Goal: Task Accomplishment & Management: Manage account settings

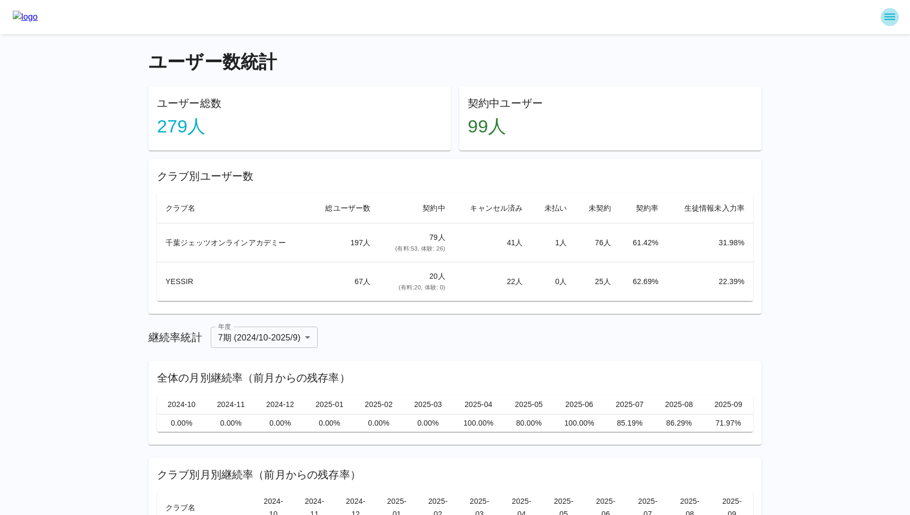
click at [891, 18] on icon "sidemenu" at bounding box center [890, 17] width 13 height 13
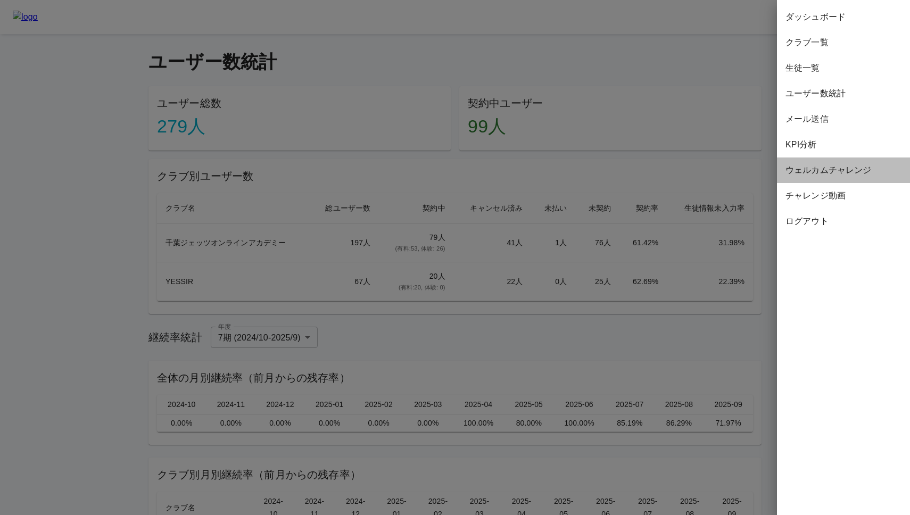
click at [837, 166] on span "ウェルカムチャレンジ" at bounding box center [844, 170] width 116 height 13
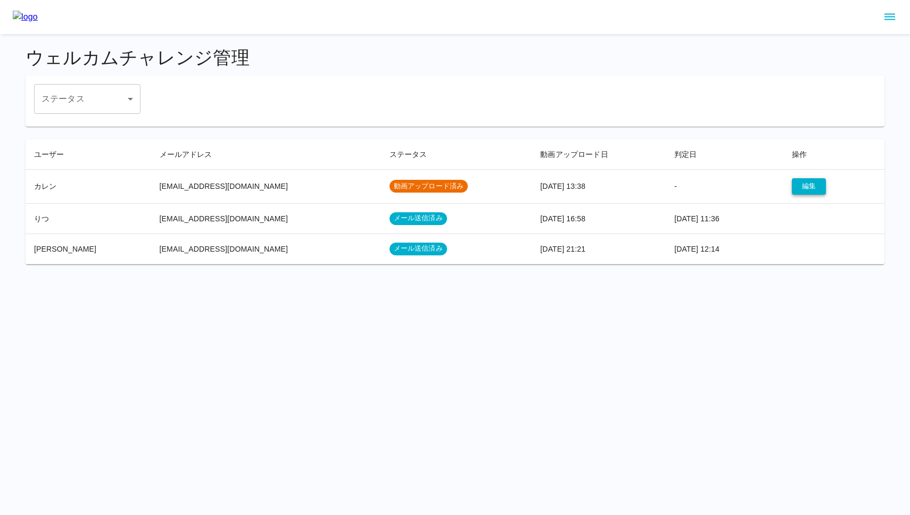
click at [794, 185] on button "編集" at bounding box center [809, 186] width 34 height 16
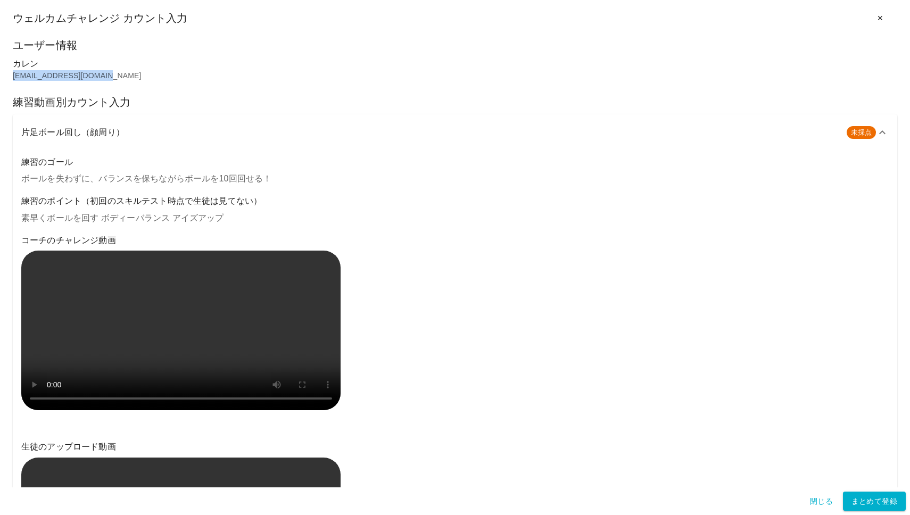
drag, startPoint x: 100, startPoint y: 77, endPoint x: 13, endPoint y: 73, distance: 86.3
click at [13, 73] on p "[EMAIL_ADDRESS][DOMAIN_NAME]" at bounding box center [455, 75] width 885 height 11
copy p "[EMAIL_ADDRESS][DOMAIN_NAME]"
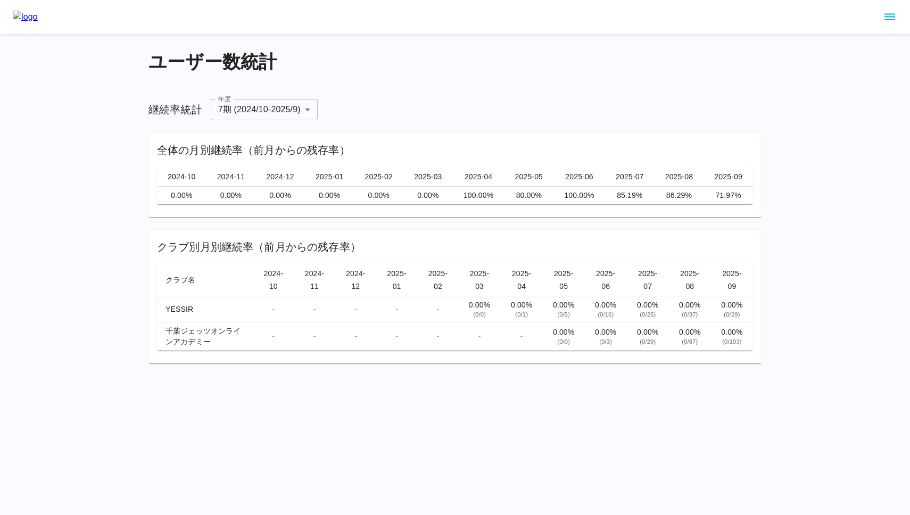
click at [887, 21] on icon "sidemenu" at bounding box center [890, 17] width 13 height 13
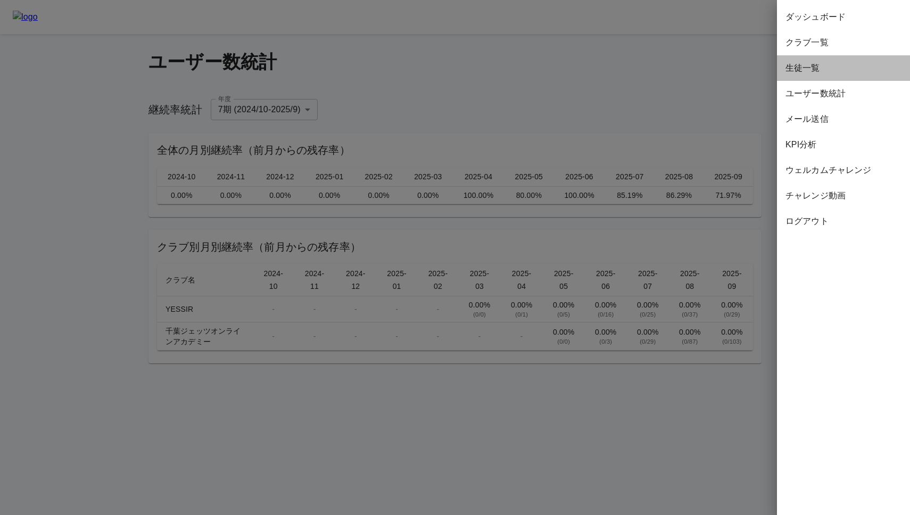
click at [830, 71] on span "生徒一覧" at bounding box center [844, 68] width 116 height 13
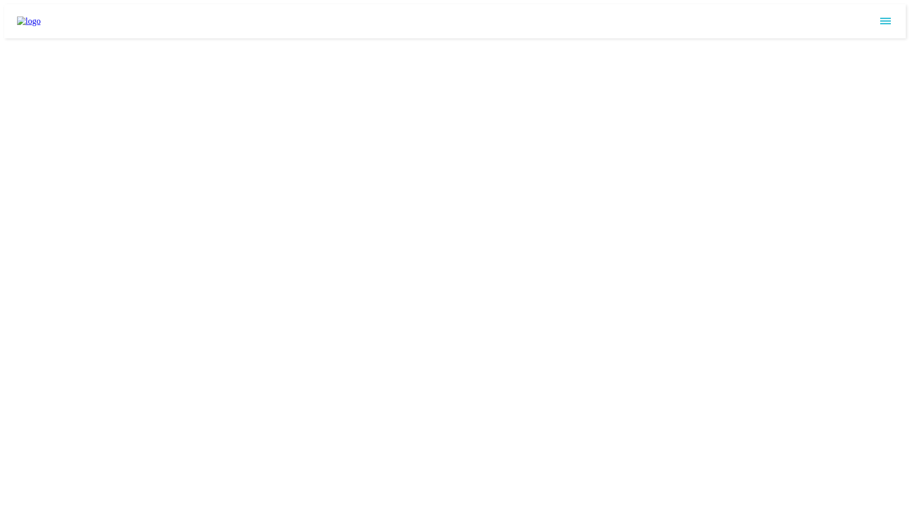
click at [247, 43] on html at bounding box center [455, 21] width 910 height 43
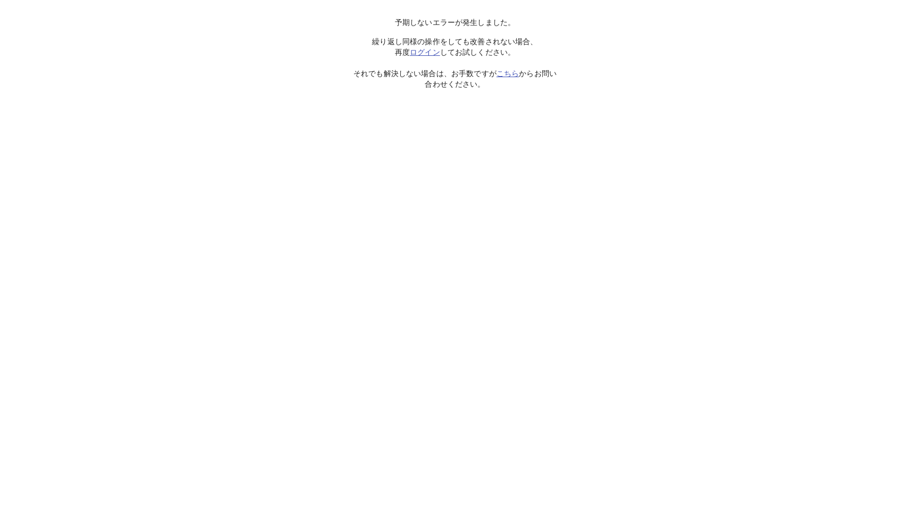
click at [422, 52] on link "ログイン" at bounding box center [425, 52] width 30 height 9
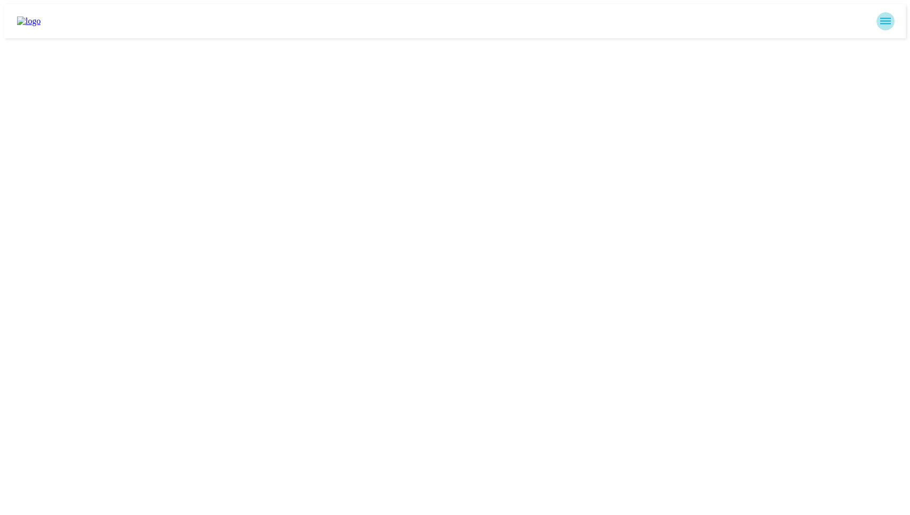
click at [887, 23] on button "sidemenu" at bounding box center [886, 21] width 18 height 18
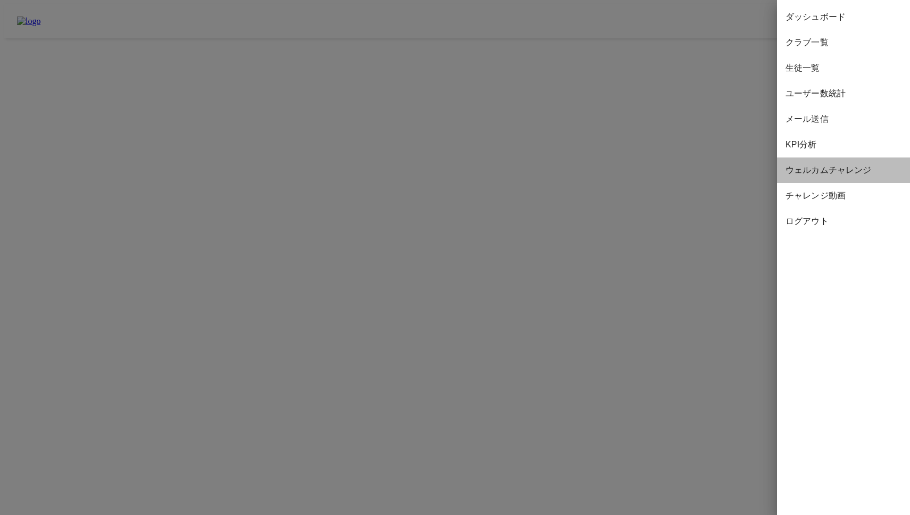
click at [871, 168] on span "ウェルカムチャレンジ" at bounding box center [844, 170] width 116 height 13
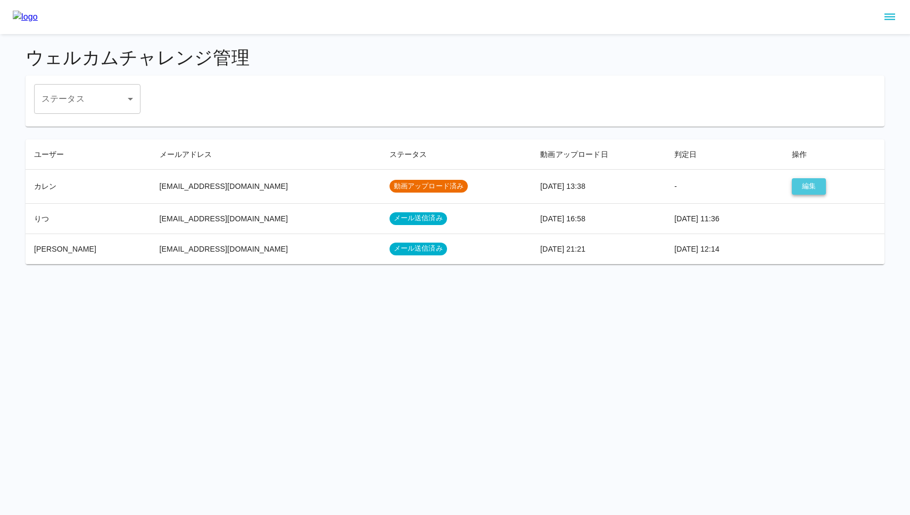
click at [801, 187] on button "編集" at bounding box center [809, 186] width 34 height 16
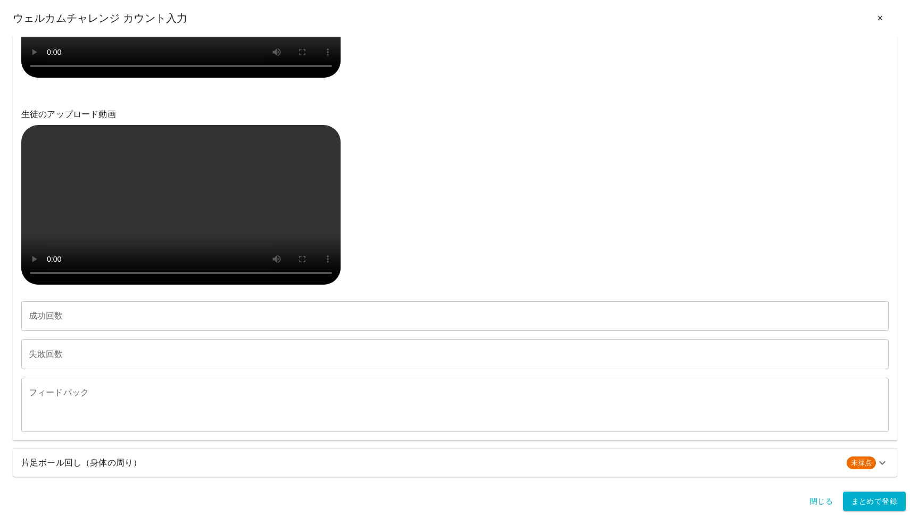
scroll to position [449, 0]
click at [502, 107] on div "生徒のアップロード動画" at bounding box center [455, 197] width 868 height 181
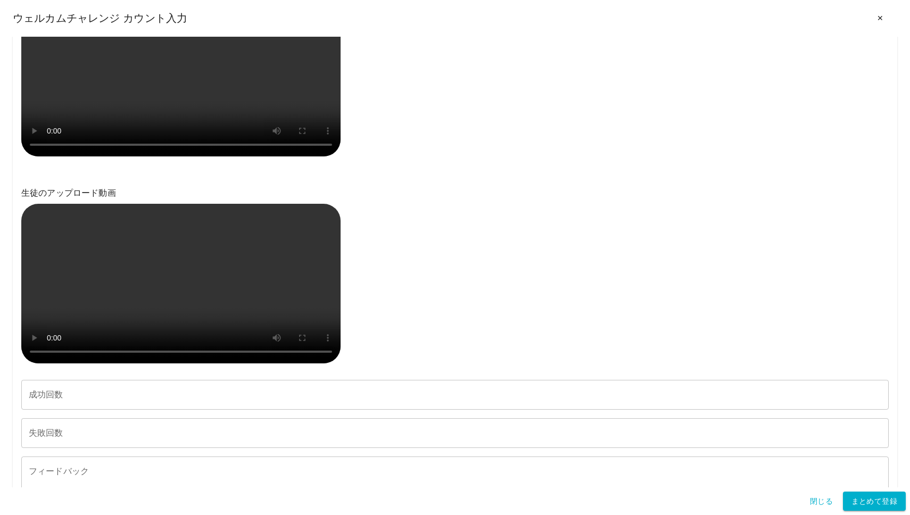
scroll to position [0, 0]
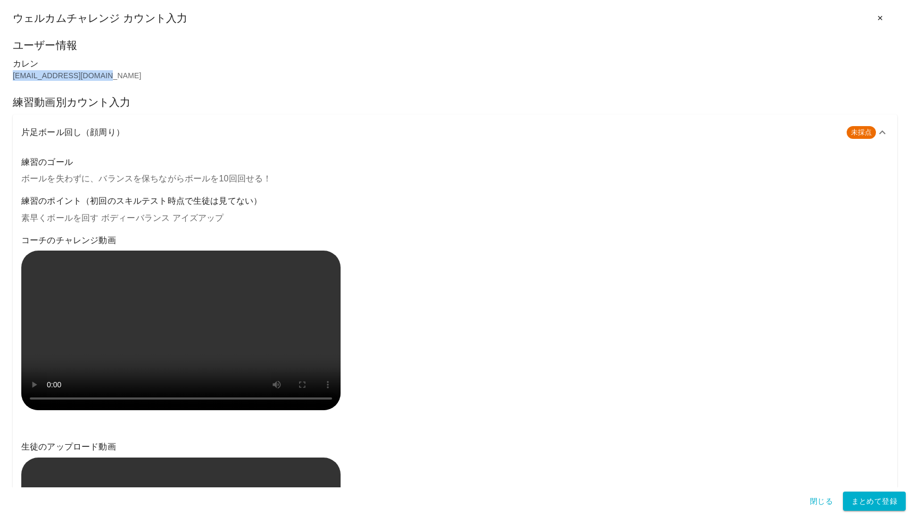
copy p "[EMAIL_ADDRESS][DOMAIN_NAME]"
drag, startPoint x: 109, startPoint y: 78, endPoint x: 14, endPoint y: 72, distance: 94.9
click at [14, 72] on p "[EMAIL_ADDRESS][DOMAIN_NAME]" at bounding box center [455, 75] width 885 height 11
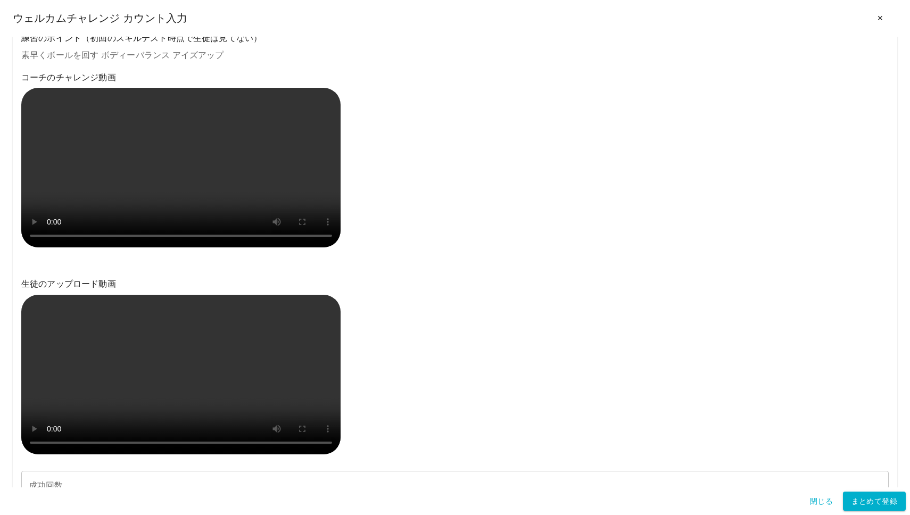
scroll to position [3, 0]
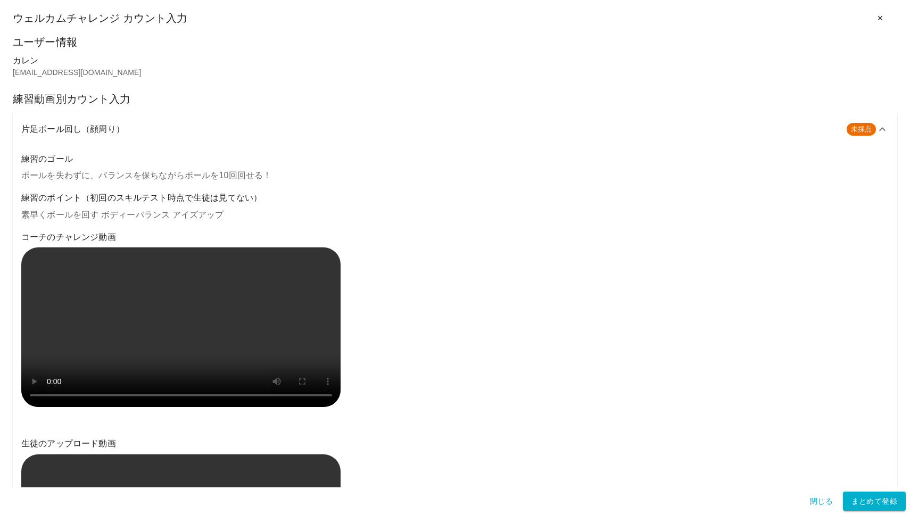
click at [97, 211] on p "素早くボールを回す ボディーバランス アイズアップ" at bounding box center [455, 215] width 868 height 13
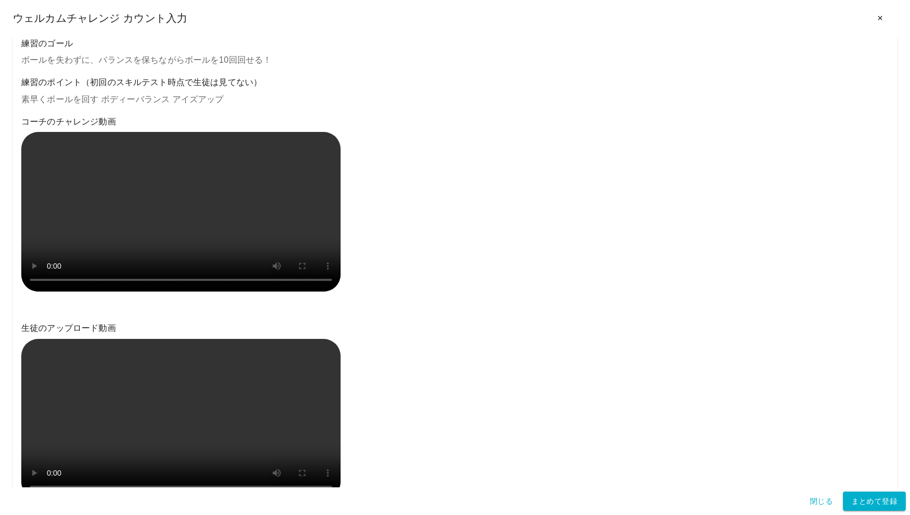
scroll to position [110, 0]
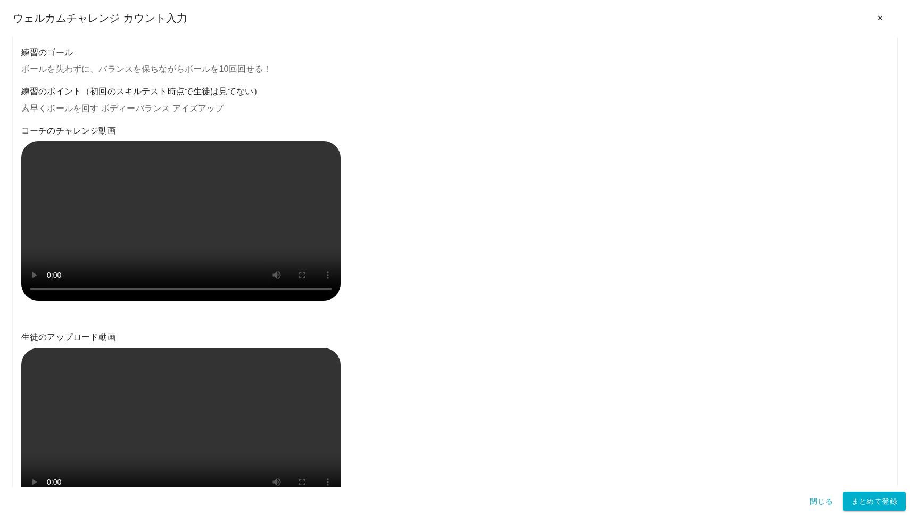
click at [332, 90] on h6 "練習のポイント（初回のスキルテスト時点で生徒は見てない）" at bounding box center [455, 91] width 868 height 15
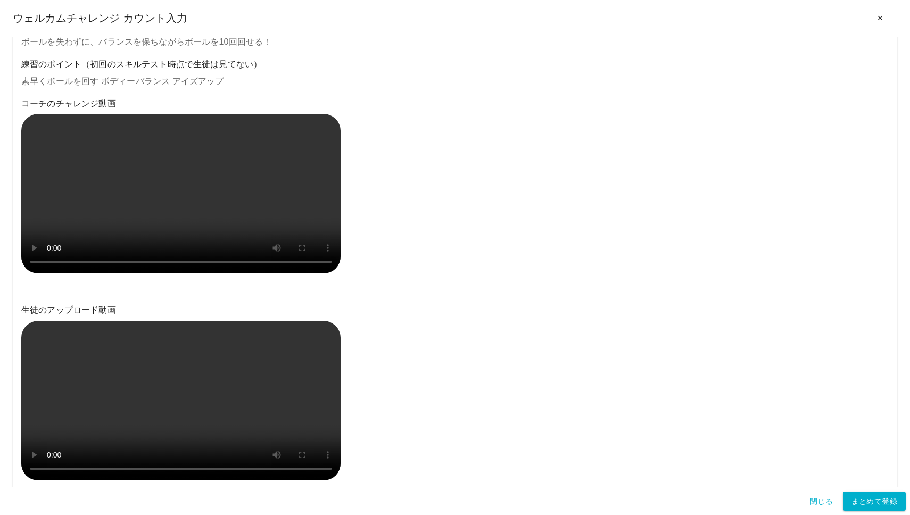
scroll to position [117, 0]
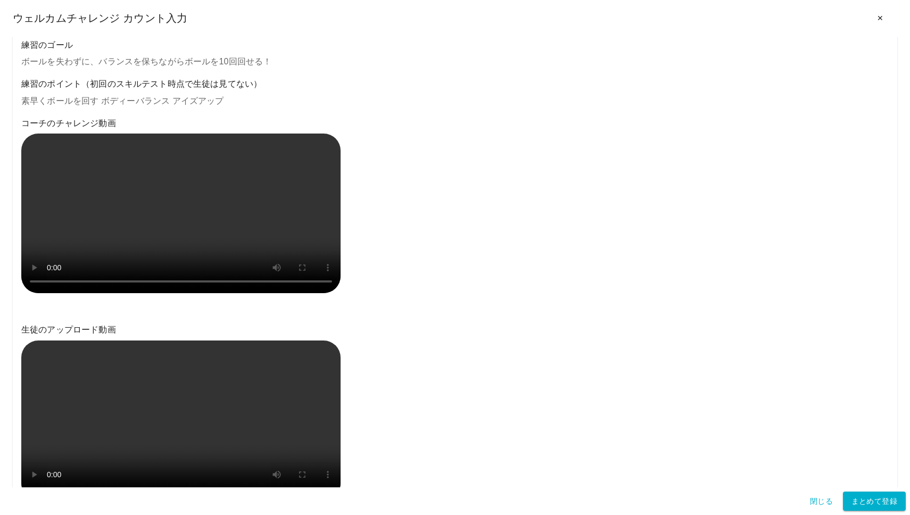
click at [188, 105] on p "素早くボールを回す ボディーバランス アイズアップ" at bounding box center [455, 101] width 868 height 13
click at [271, 95] on p "素早くボールを回す ボディーバランス アイズアップ" at bounding box center [455, 101] width 868 height 13
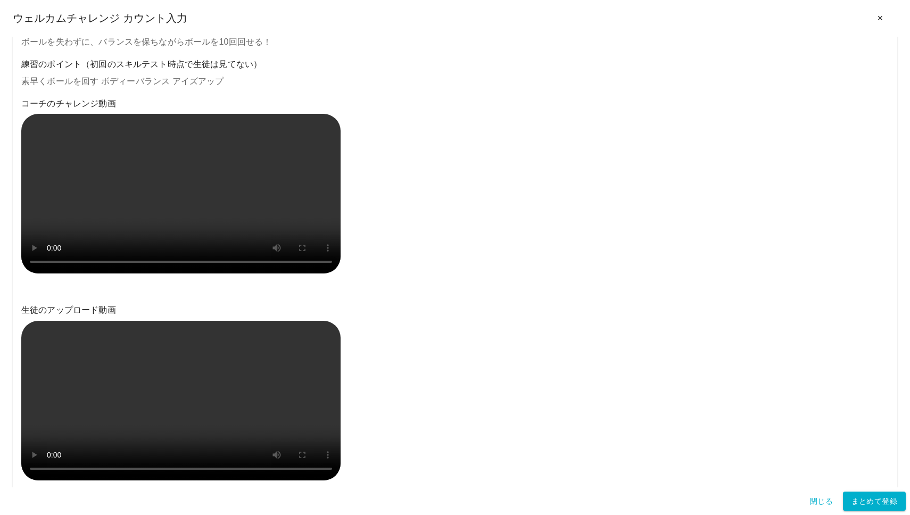
scroll to position [135, 0]
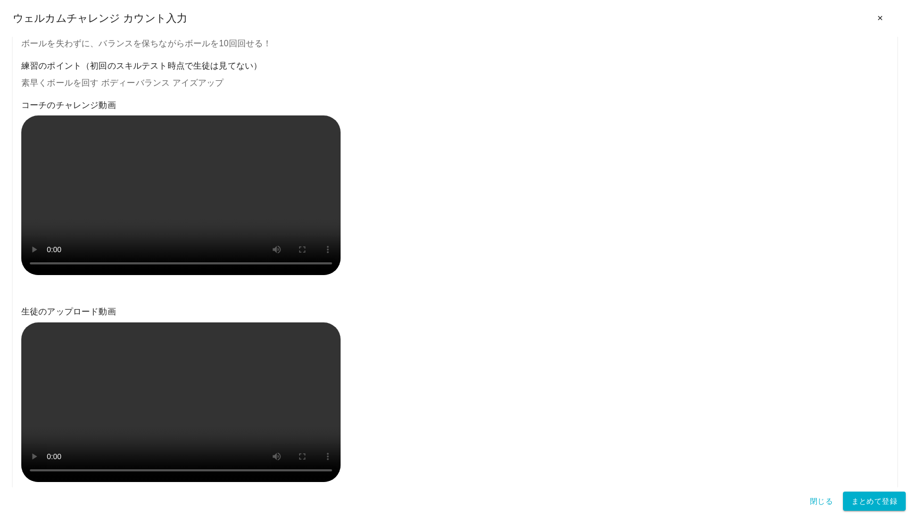
click at [288, 67] on h6 "練習のポイント（初回のスキルテスト時点で生徒は見てない）" at bounding box center [455, 66] width 868 height 15
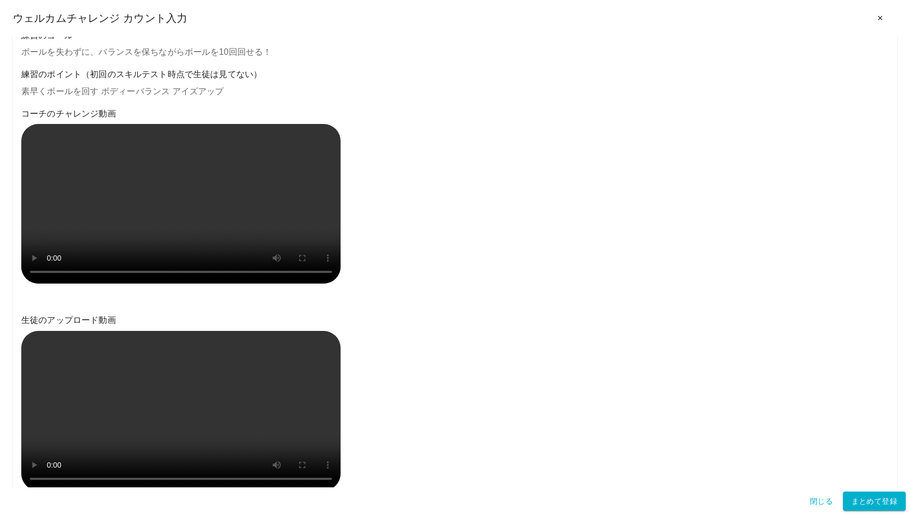
scroll to position [125, 0]
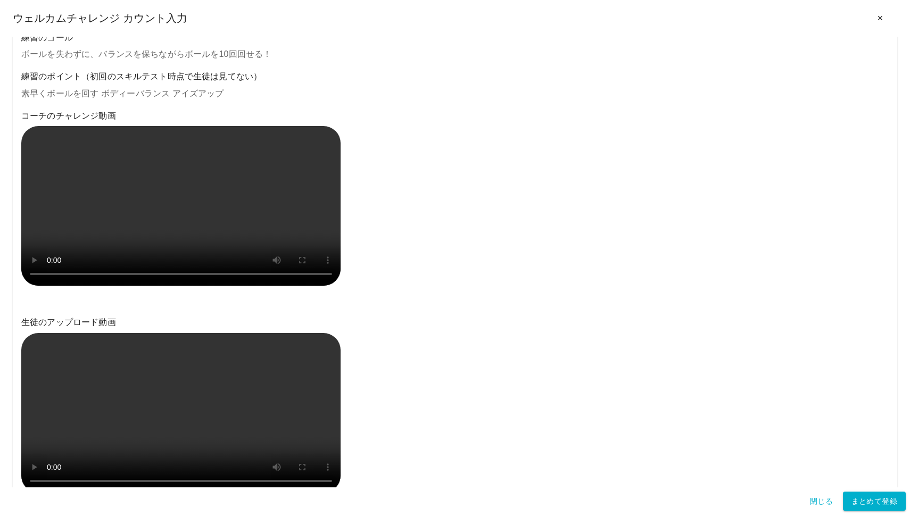
click at [301, 75] on h6 "練習のポイント（初回のスキルテスト時点で生徒は見てない）" at bounding box center [455, 76] width 868 height 15
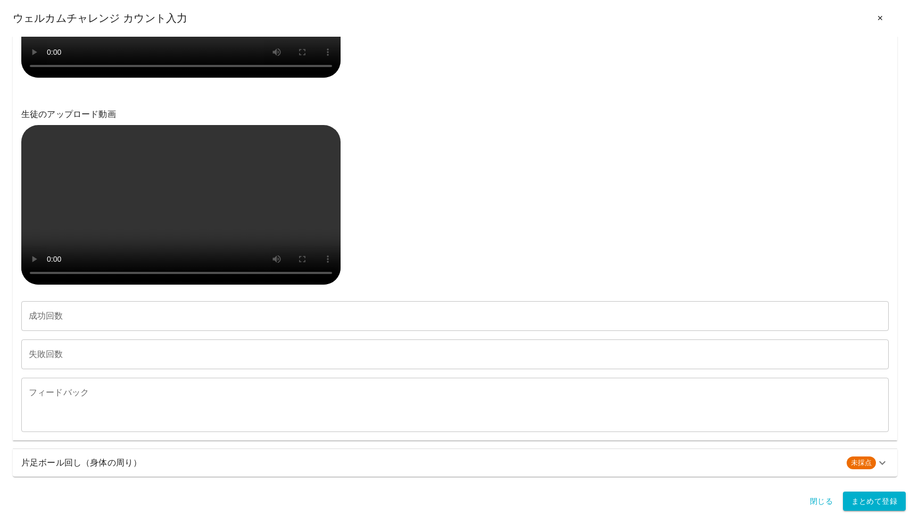
scroll to position [618, 0]
click at [881, 463] on icon at bounding box center [882, 463] width 6 height 4
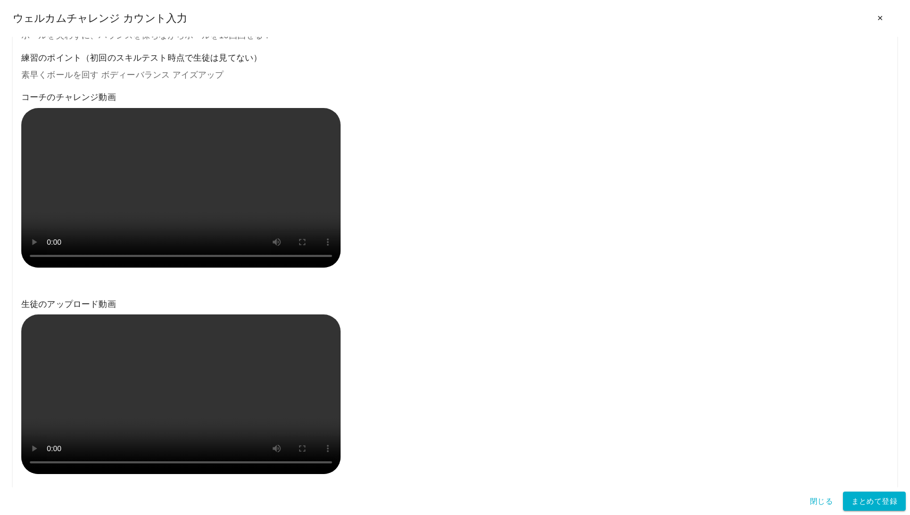
scroll to position [840, 0]
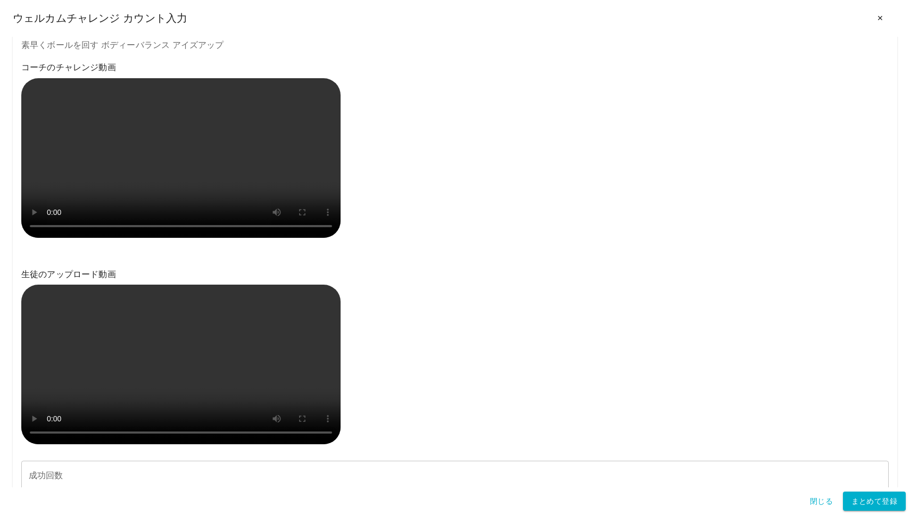
drag, startPoint x: 22, startPoint y: 242, endPoint x: 55, endPoint y: 243, distance: 32.5
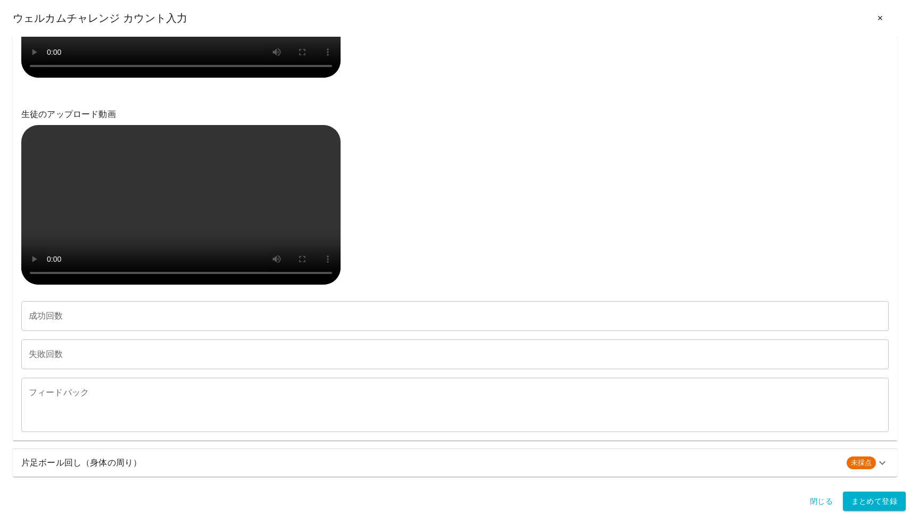
scroll to position [618, 0]
click at [353, 469] on h6 "片足ボール回し（身体の周り）" at bounding box center [429, 463] width 817 height 15
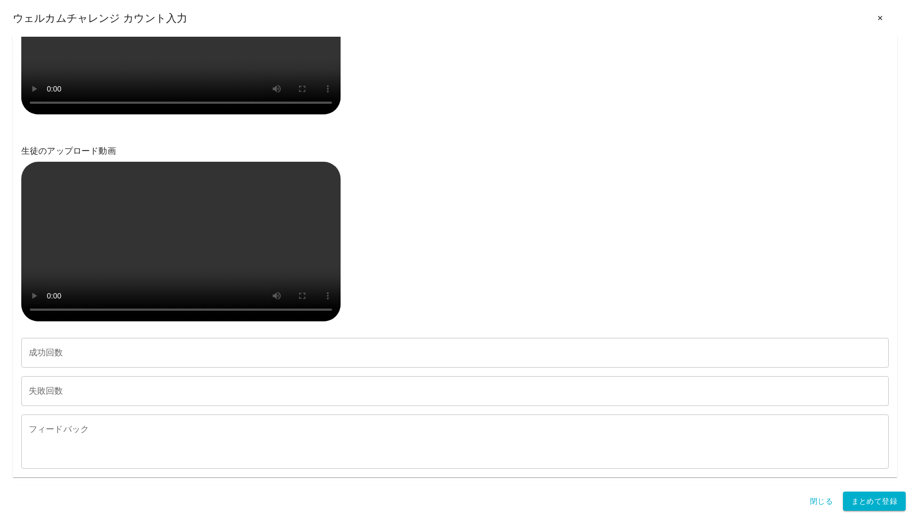
scroll to position [0, 0]
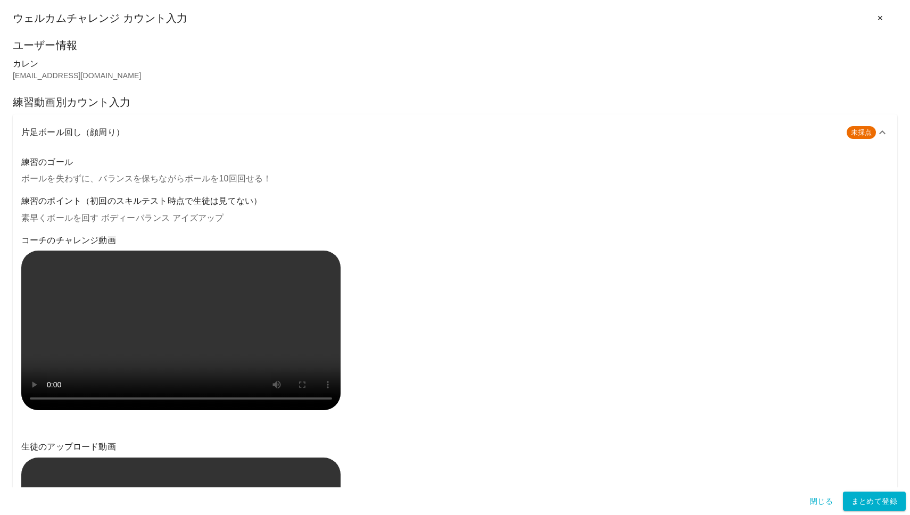
click at [511, 124] on div "片足ボール回し（顔周り） 未採点" at bounding box center [455, 132] width 885 height 36
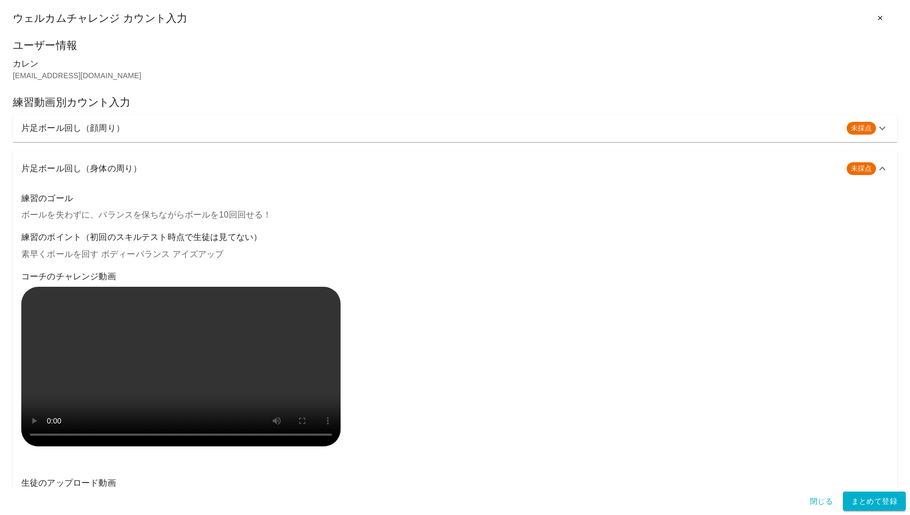
click at [516, 138] on div "片足ボール回し（顔周り） 未採点" at bounding box center [455, 128] width 885 height 28
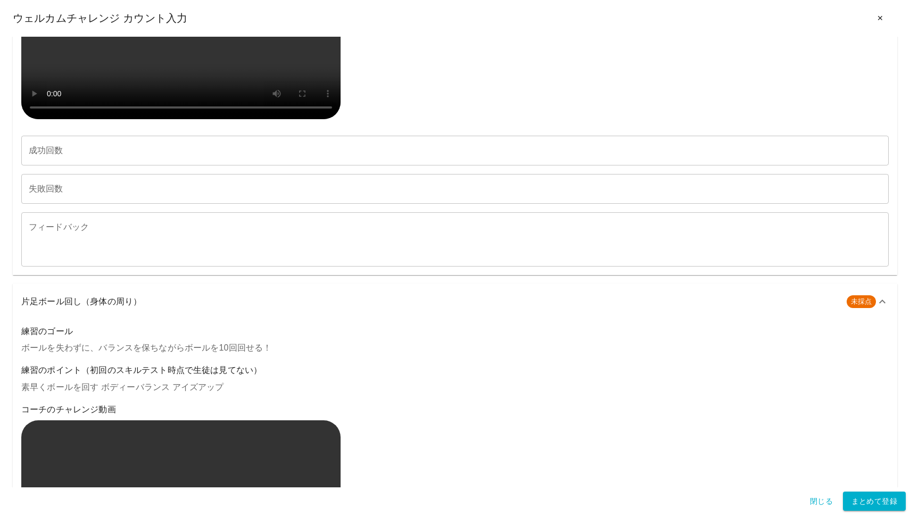
scroll to position [409, 0]
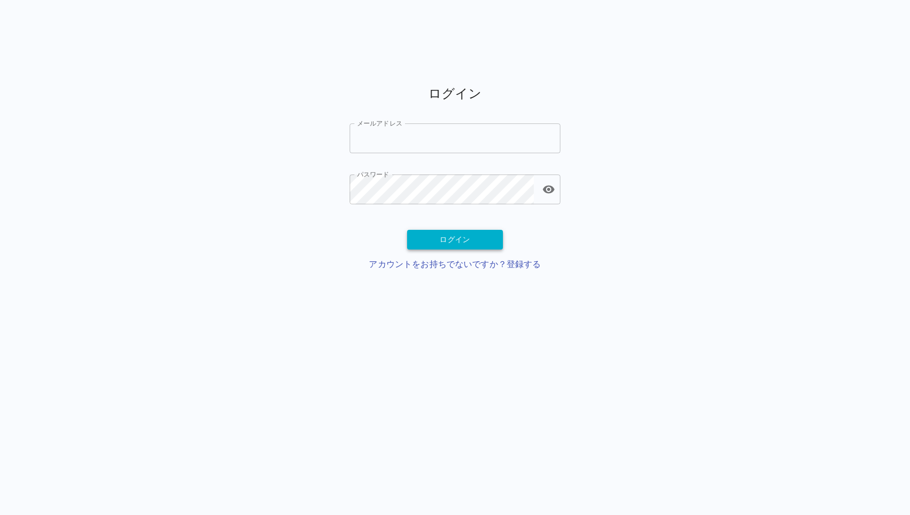
type input "**********"
click at [470, 236] on button "ログイン" at bounding box center [455, 240] width 96 height 20
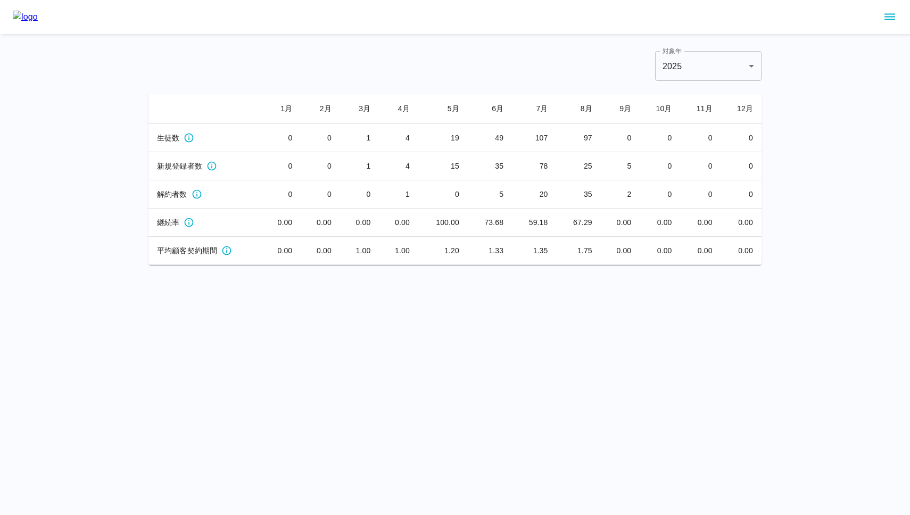
click at [887, 19] on icon "sidemenu" at bounding box center [890, 17] width 11 height 6
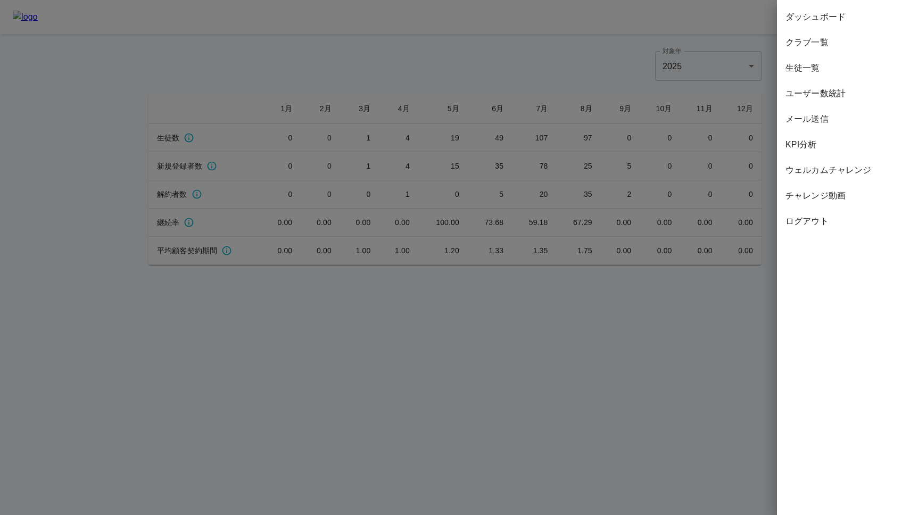
click at [831, 65] on span "生徒一覧" at bounding box center [844, 68] width 116 height 13
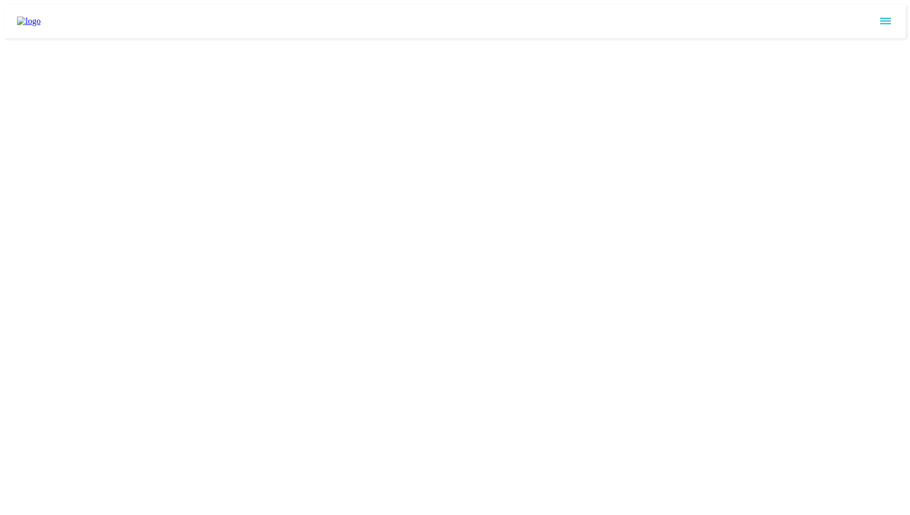
click at [360, 23] on div at bounding box center [455, 21] width 902 height 34
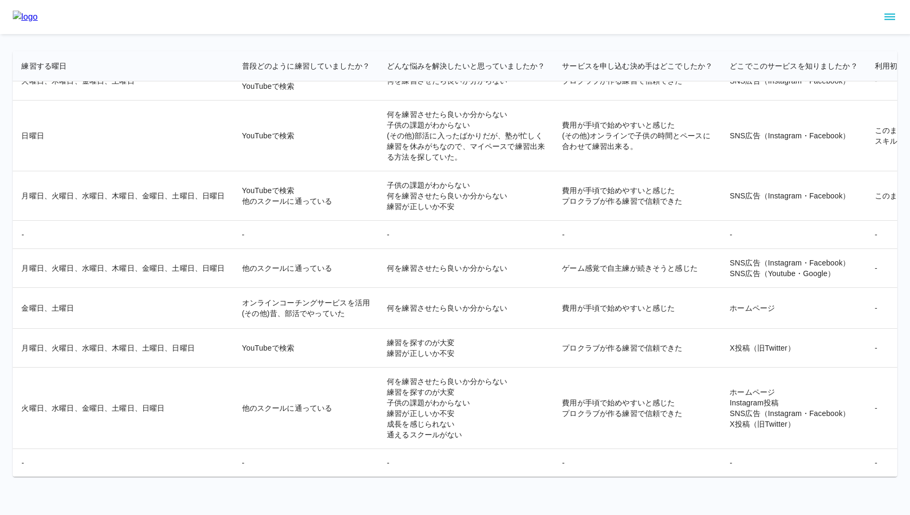
scroll to position [18647, 1970]
